Goal: Task Accomplishment & Management: Manage account settings

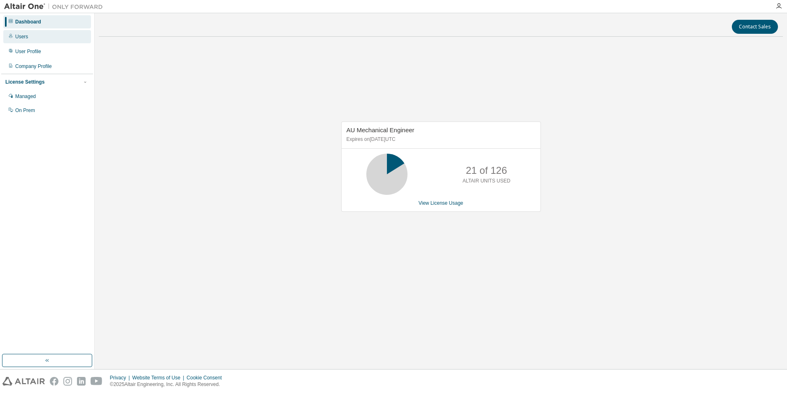
click at [45, 41] on div "Users" at bounding box center [47, 36] width 88 height 13
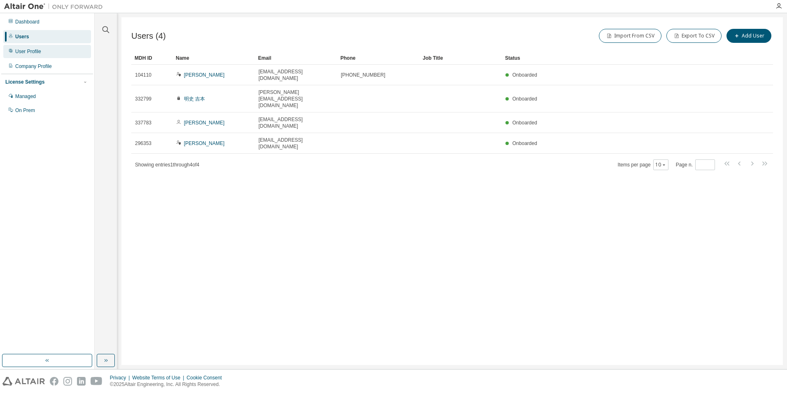
click at [45, 47] on div "User Profile" at bounding box center [47, 51] width 88 height 13
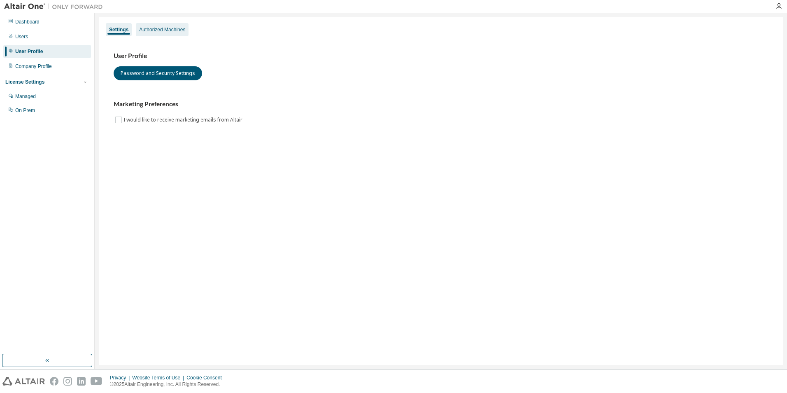
click at [172, 25] on div "Authorized Machines" at bounding box center [162, 29] width 53 height 13
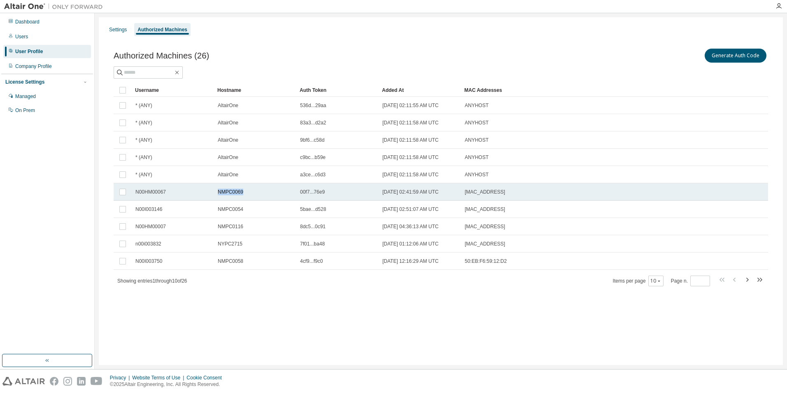
drag, startPoint x: 219, startPoint y: 189, endPoint x: 250, endPoint y: 188, distance: 30.9
click at [250, 188] on td "NMPC0069" at bounding box center [255, 191] width 82 height 17
drag, startPoint x: 137, startPoint y: 191, endPoint x: 537, endPoint y: 189, distance: 400.5
click at [537, 189] on tr "N00HM00067 NMPC0069 00f7...76e9 2023-08-30 02:41:59 AM UTC 70:85:C2:D7:4A:D5" at bounding box center [441, 191] width 654 height 17
